Goal: Use online tool/utility: Use online tool/utility

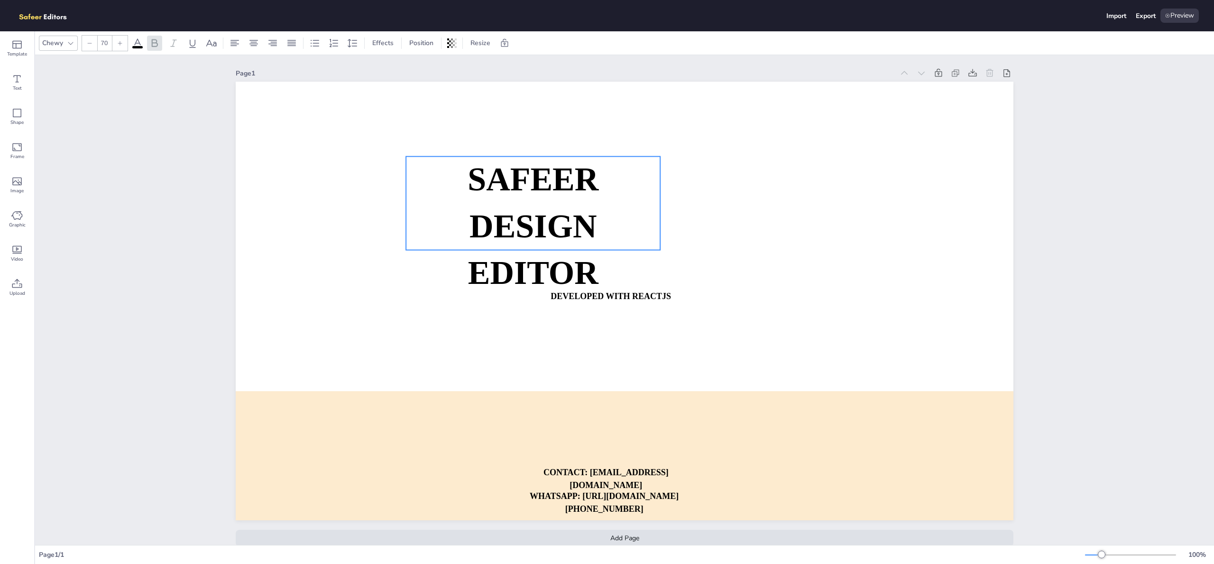
drag, startPoint x: 674, startPoint y: 284, endPoint x: 516, endPoint y: 311, distance: 160.2
click at [515, 296] on p "DESIGN EDITOR" at bounding box center [533, 249] width 254 height 93
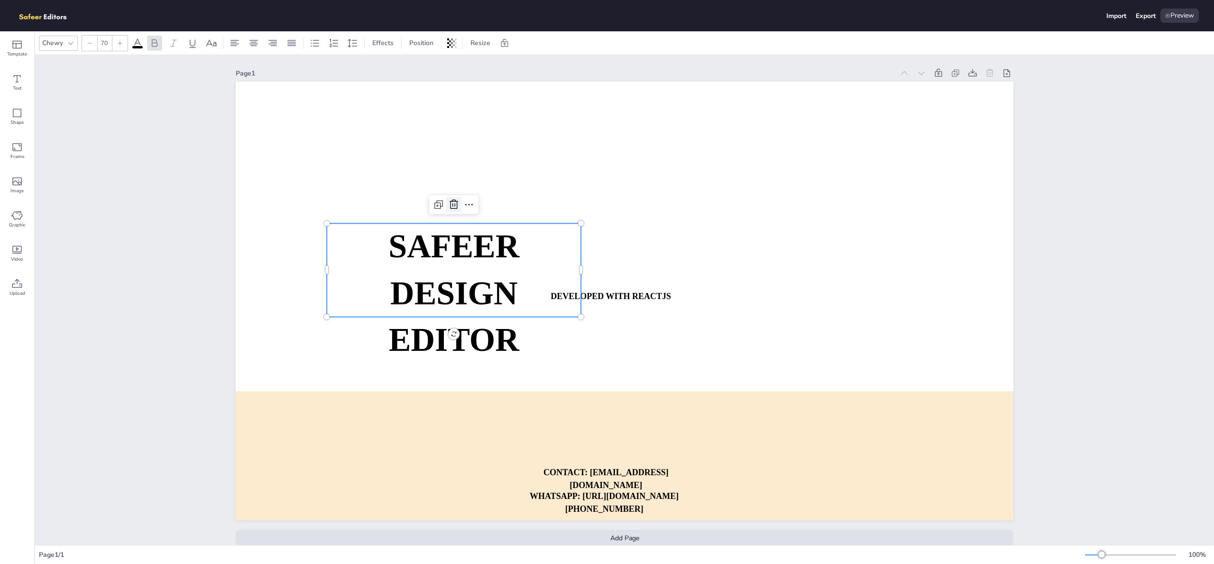
click at [448, 204] on icon at bounding box center [453, 204] width 11 height 11
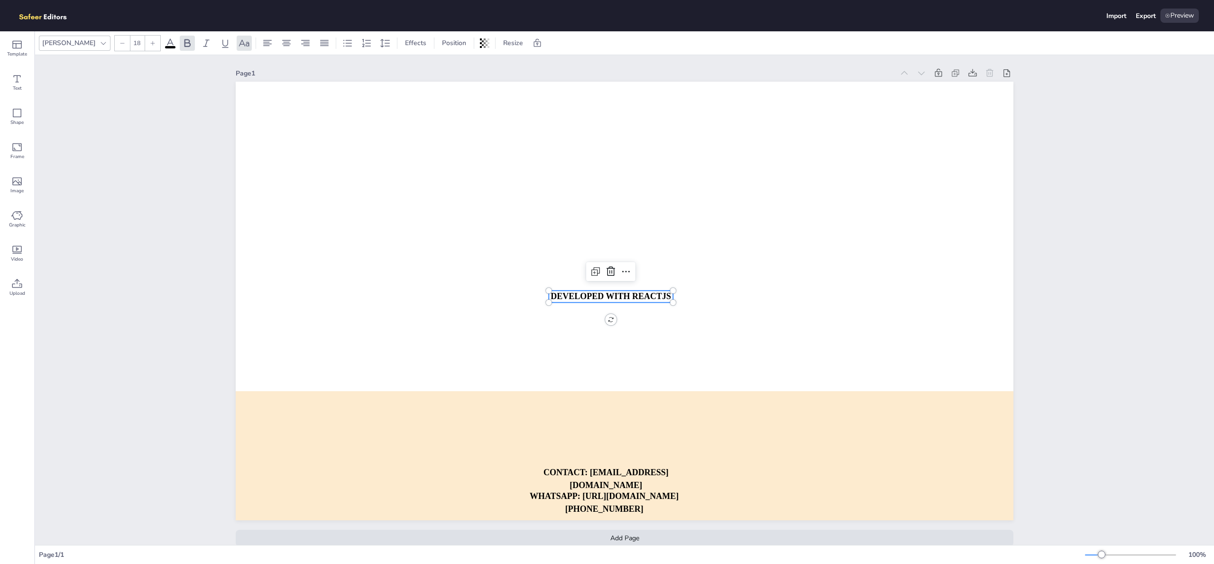
click at [603, 302] on p "DEVELOPED WITH REACTJS" at bounding box center [611, 296] width 124 height 12
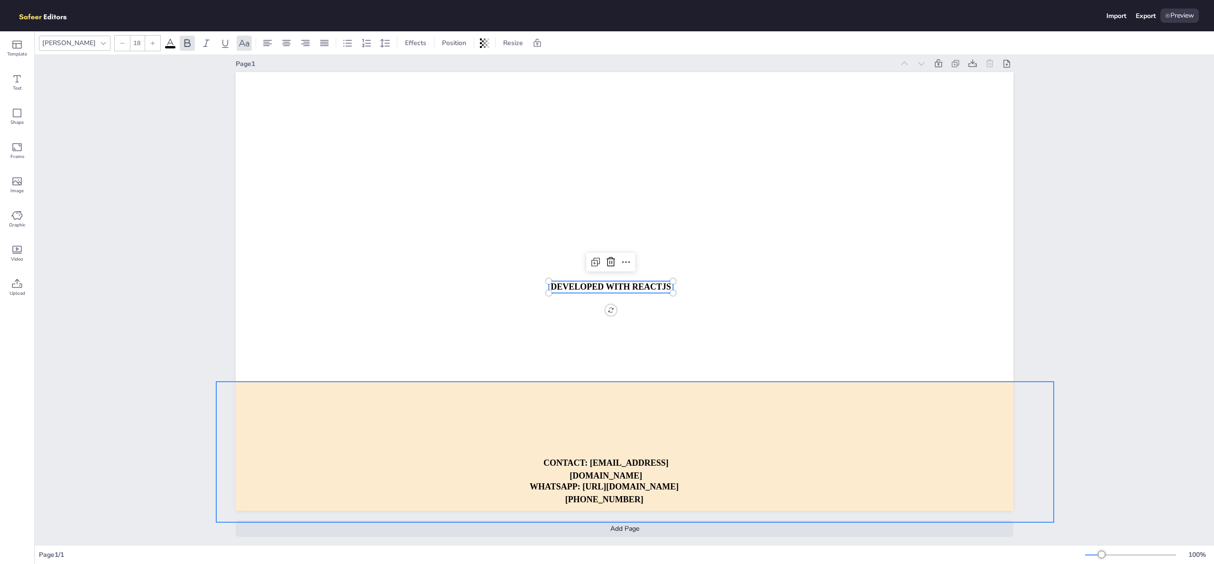
scroll to position [18, 0]
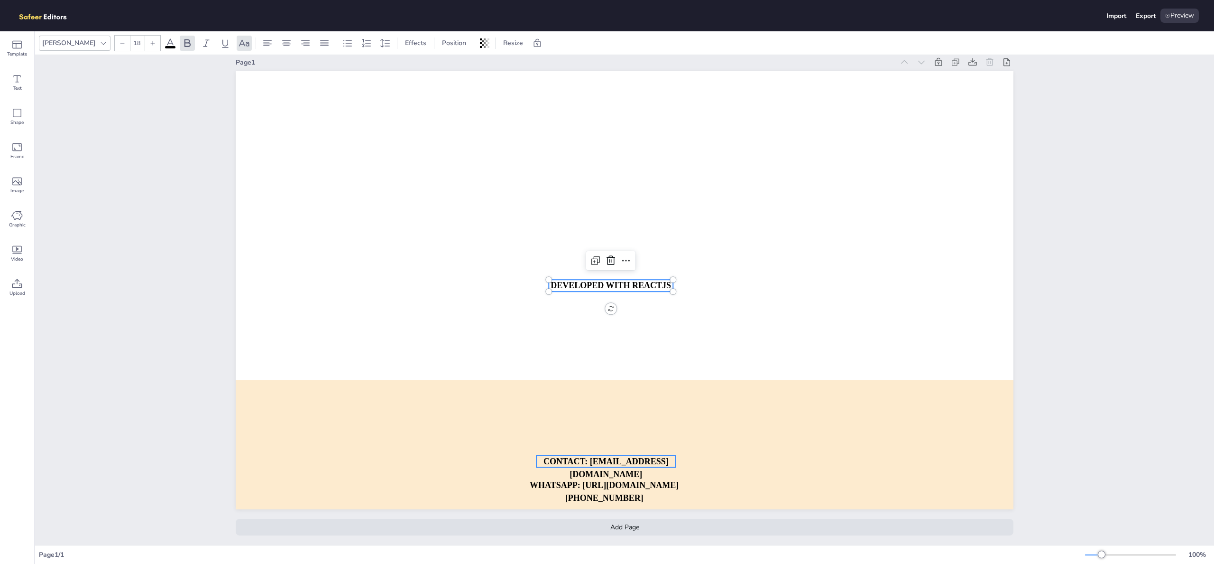
type input "18"
click at [640, 468] on strong "CONTACT: [EMAIL_ADDRESS][DOMAIN_NAME]" at bounding box center [606, 467] width 125 height 22
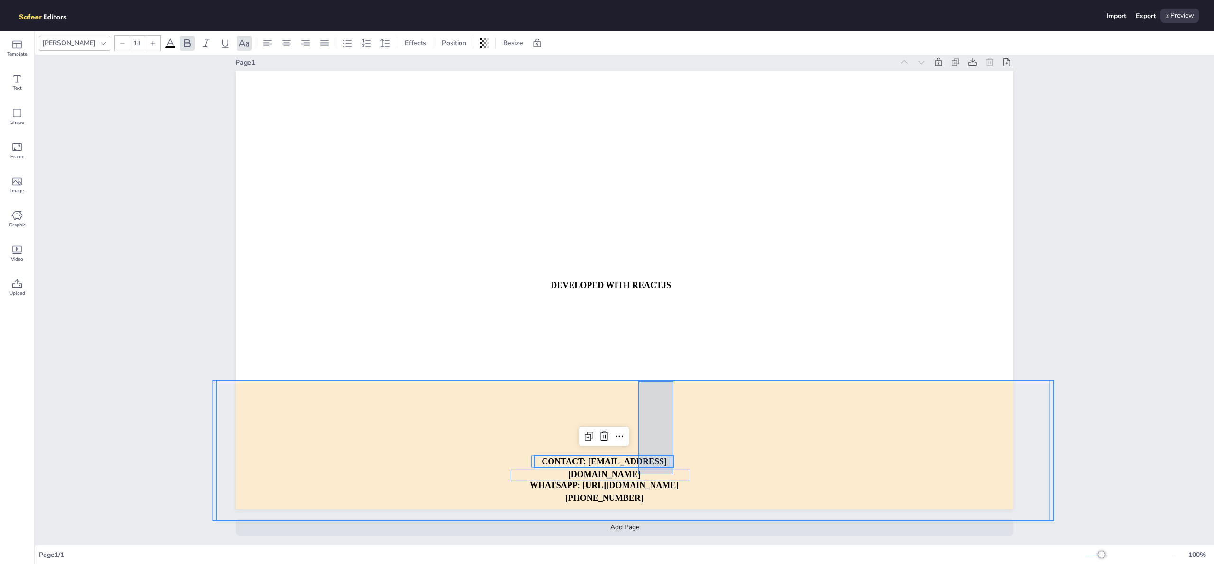
drag, startPoint x: 638, startPoint y: 467, endPoint x: 674, endPoint y: 374, distance: 99.4
click at [674, 71] on div "DEVELOPED WITH REACTJS WHATSAPP: [URL][DOMAIN_NAME][PHONE_NUMBER] CONTACT: [EMA…" at bounding box center [625, 71] width 778 height 0
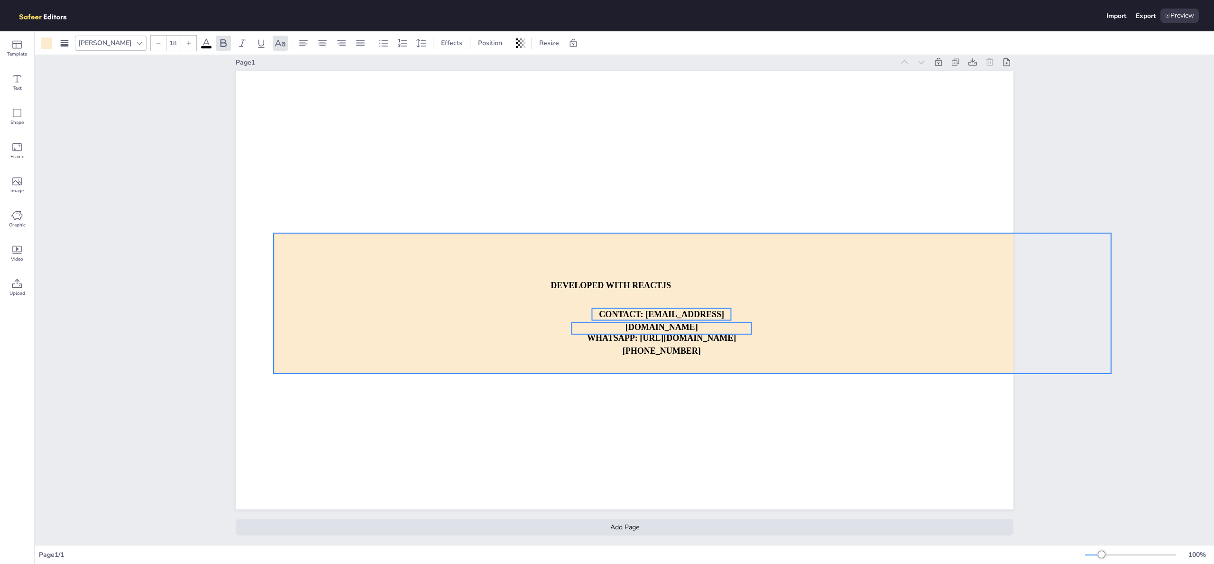
drag, startPoint x: 624, startPoint y: 442, endPoint x: 671, endPoint y: 289, distance: 159.3
click at [671, 289] on div at bounding box center [693, 303] width 838 height 140
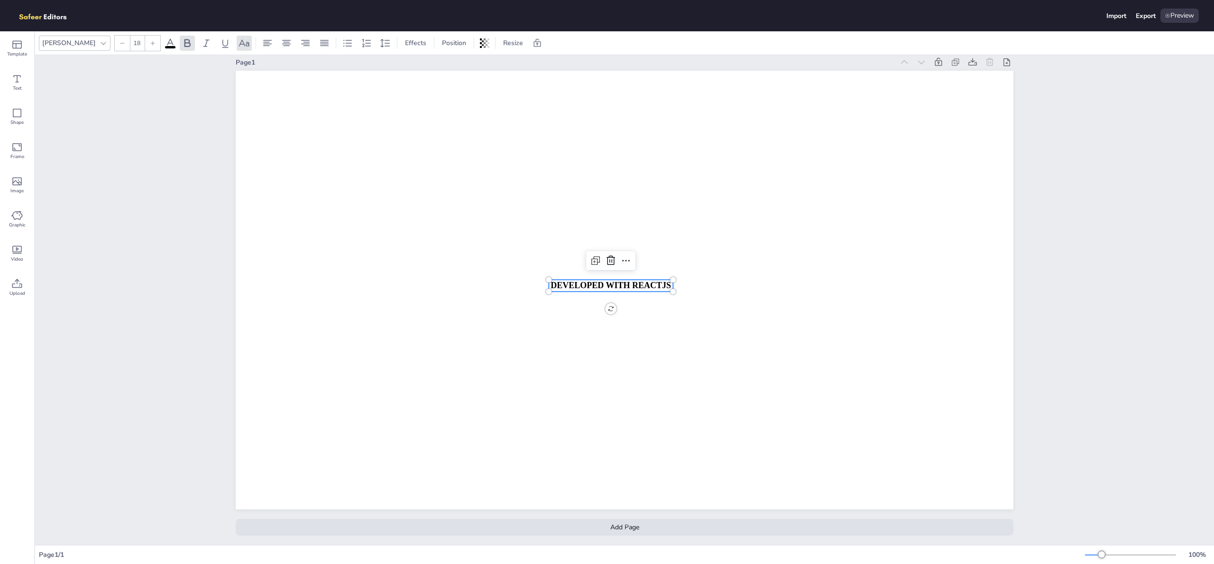
click at [640, 280] on strong "DEVELOPED WITH REACTJS" at bounding box center [611, 284] width 120 height 9
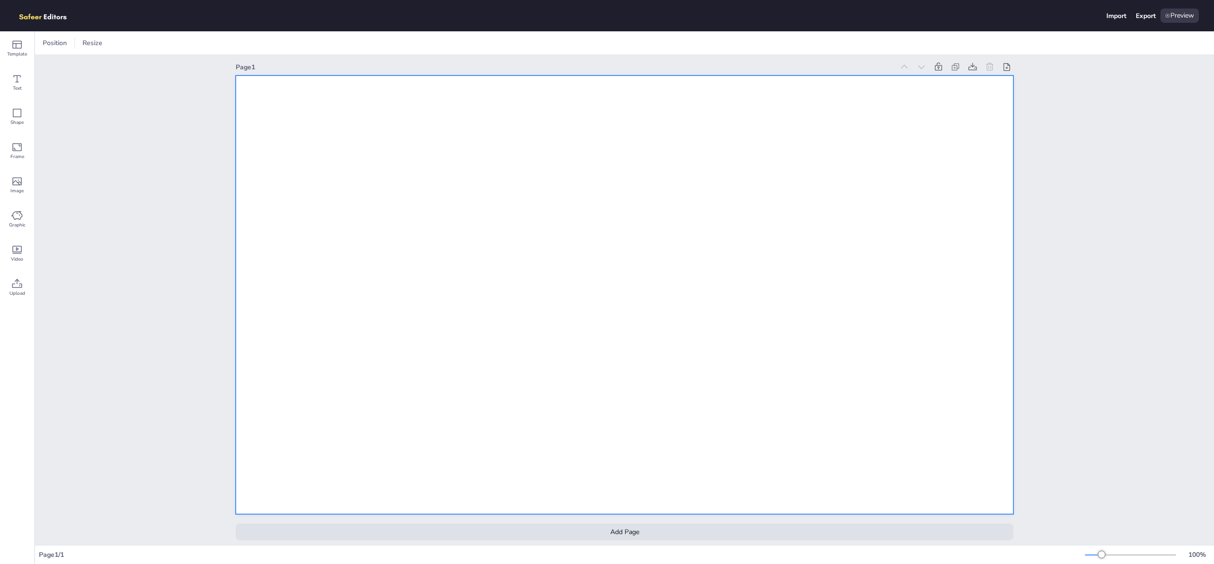
scroll to position [0, 0]
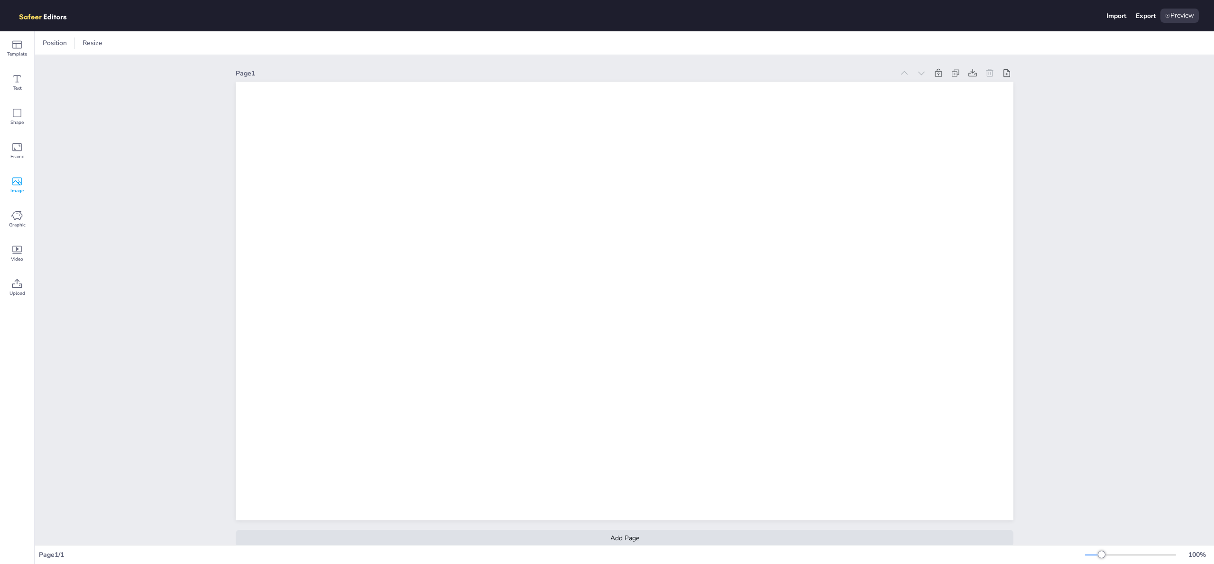
click at [13, 184] on icon at bounding box center [16, 181] width 9 height 8
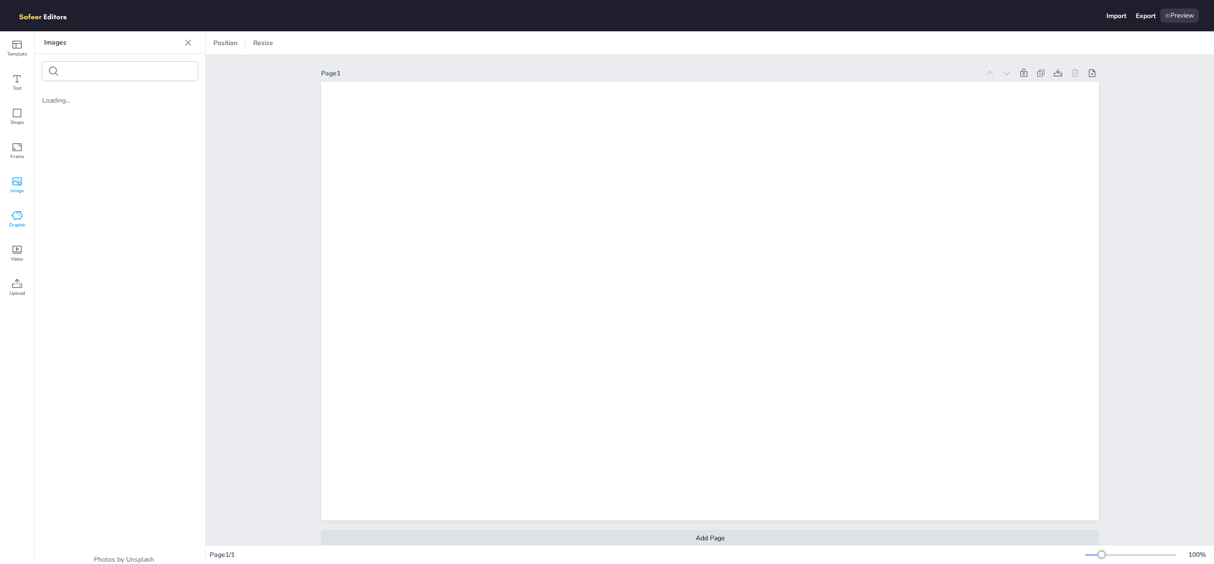
click at [18, 219] on icon at bounding box center [16, 215] width 11 height 9
click at [191, 43] on icon at bounding box center [188, 42] width 9 height 9
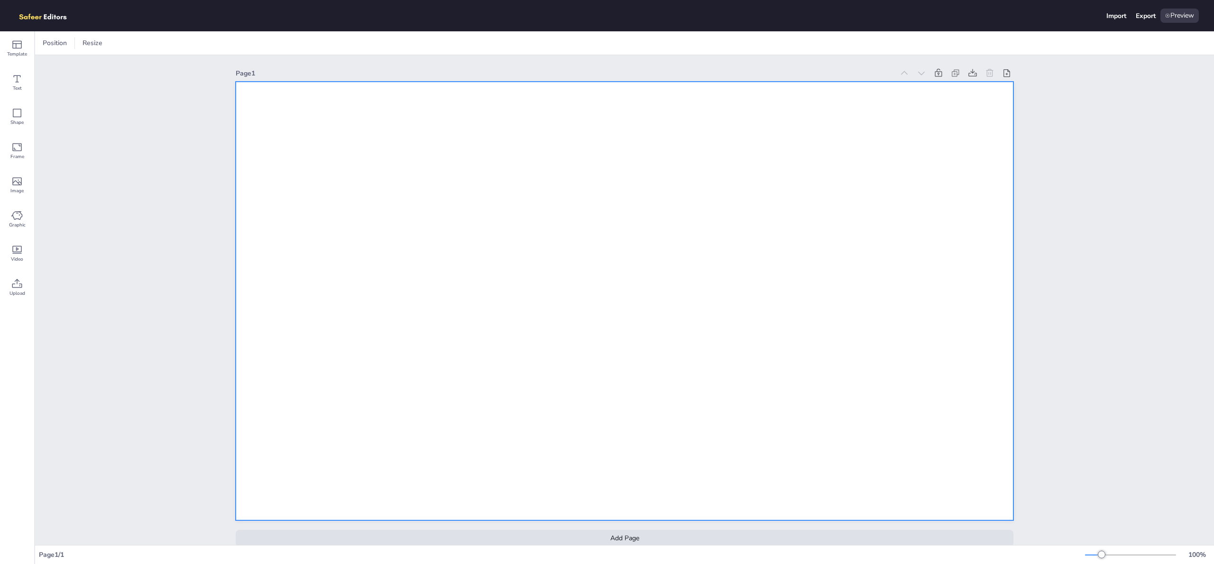
click at [425, 460] on div at bounding box center [625, 301] width 778 height 438
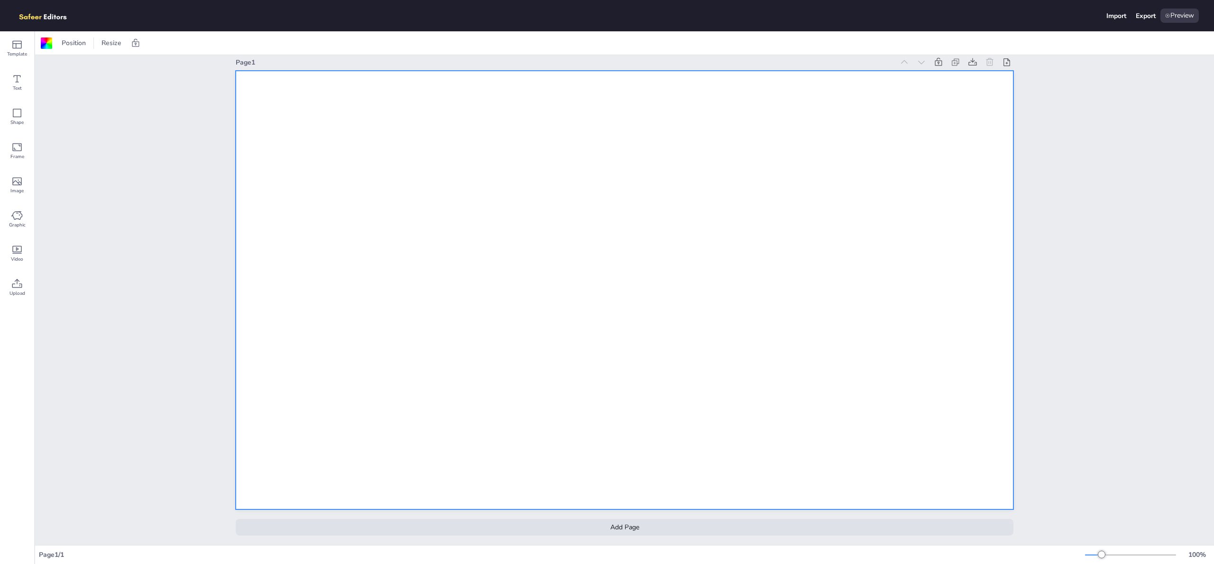
click at [528, 518] on div "Add Page" at bounding box center [625, 526] width 778 height 17
